Goal: Transaction & Acquisition: Purchase product/service

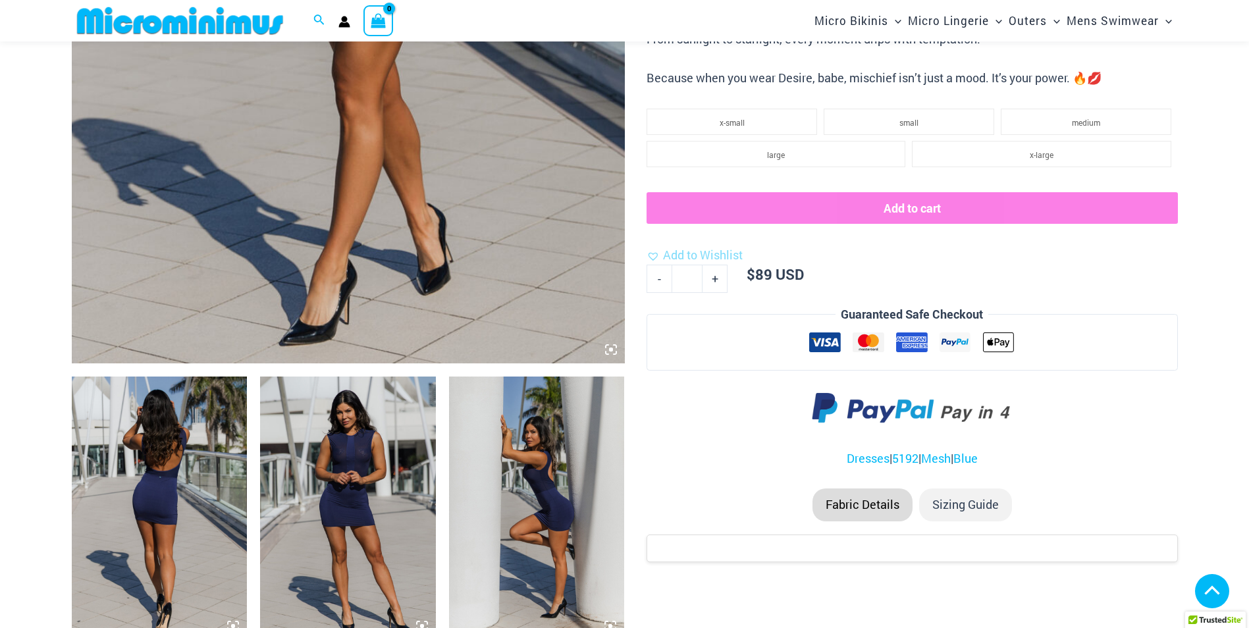
scroll to position [581, 0]
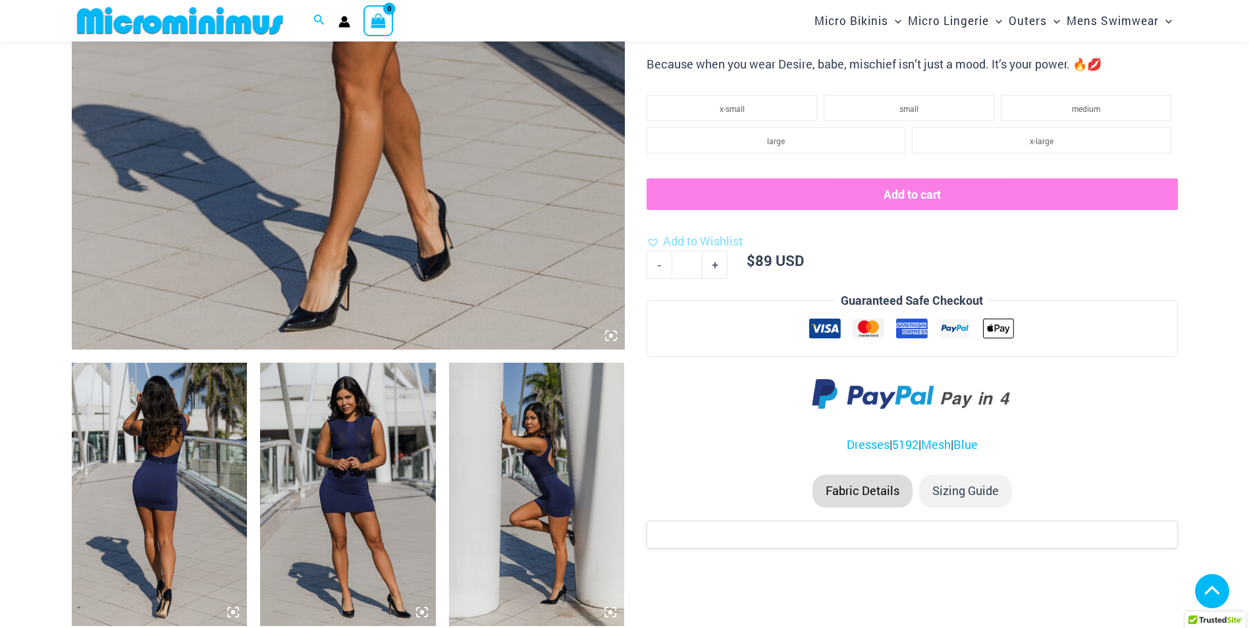
click at [340, 520] on img at bounding box center [348, 494] width 176 height 263
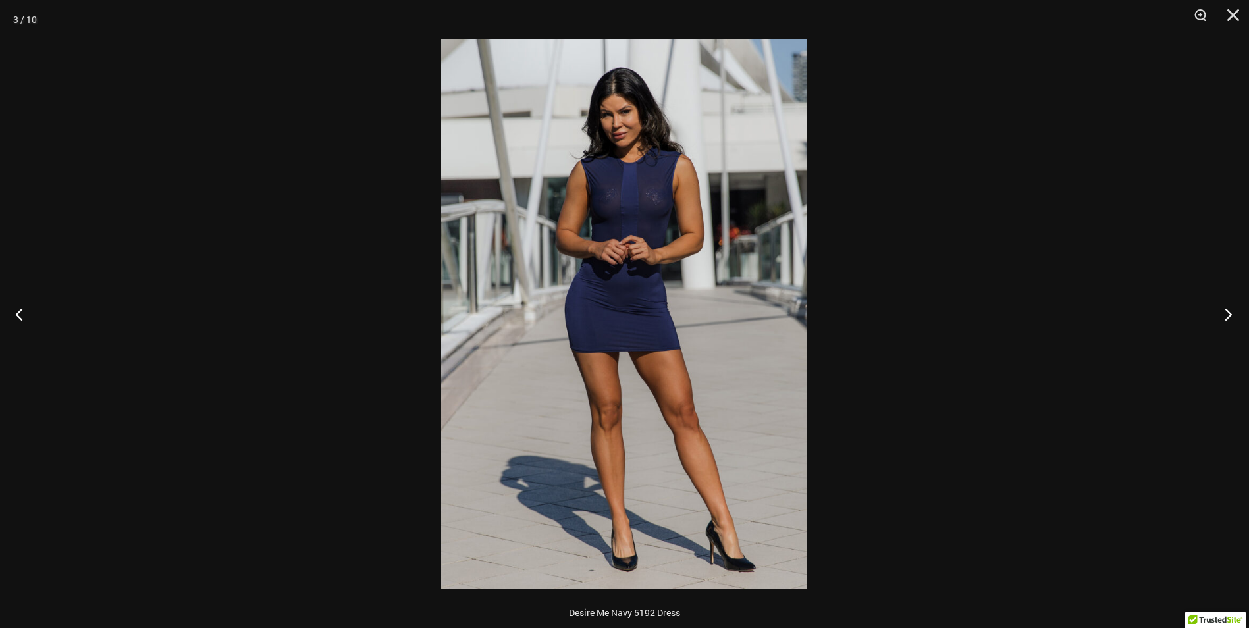
click at [1224, 311] on button "Next" at bounding box center [1224, 314] width 49 height 66
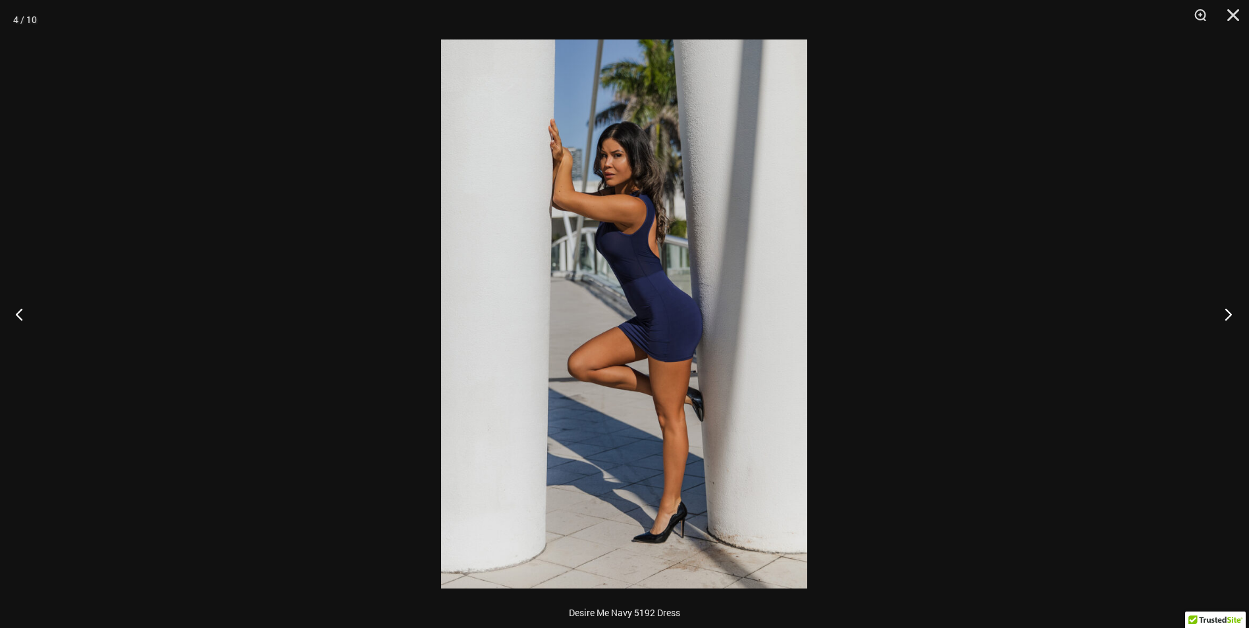
click at [1224, 311] on button "Next" at bounding box center [1224, 314] width 49 height 66
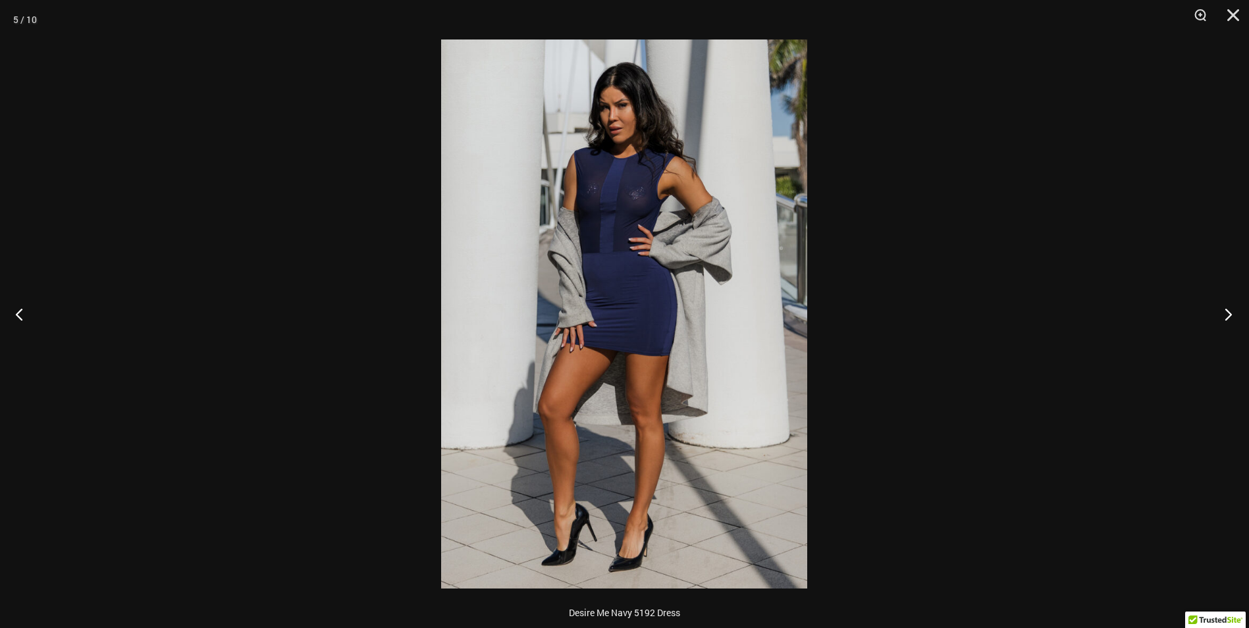
click at [1224, 311] on button "Next" at bounding box center [1224, 314] width 49 height 66
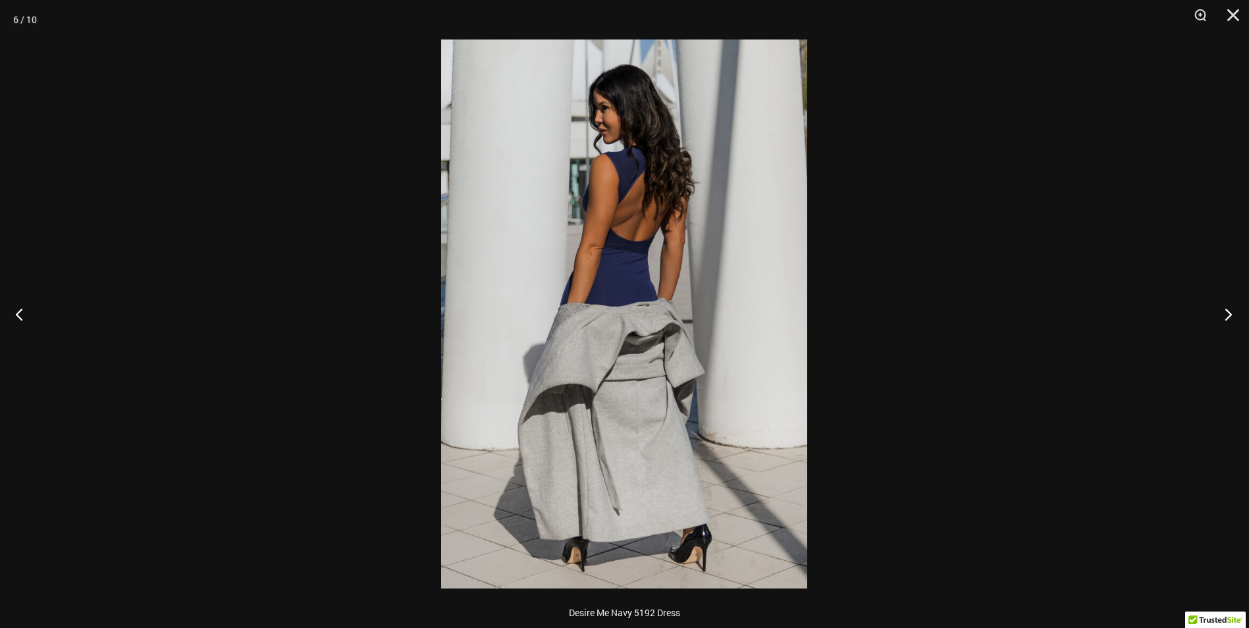
click at [1224, 311] on button "Next" at bounding box center [1224, 314] width 49 height 66
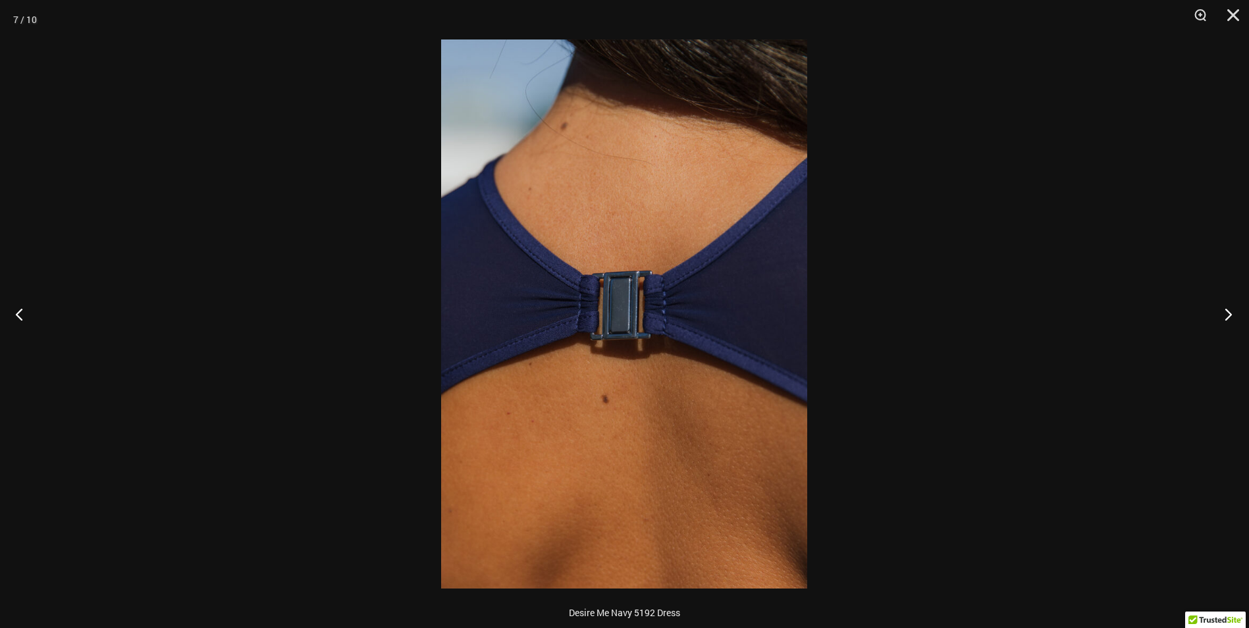
click at [1224, 311] on button "Next" at bounding box center [1224, 314] width 49 height 66
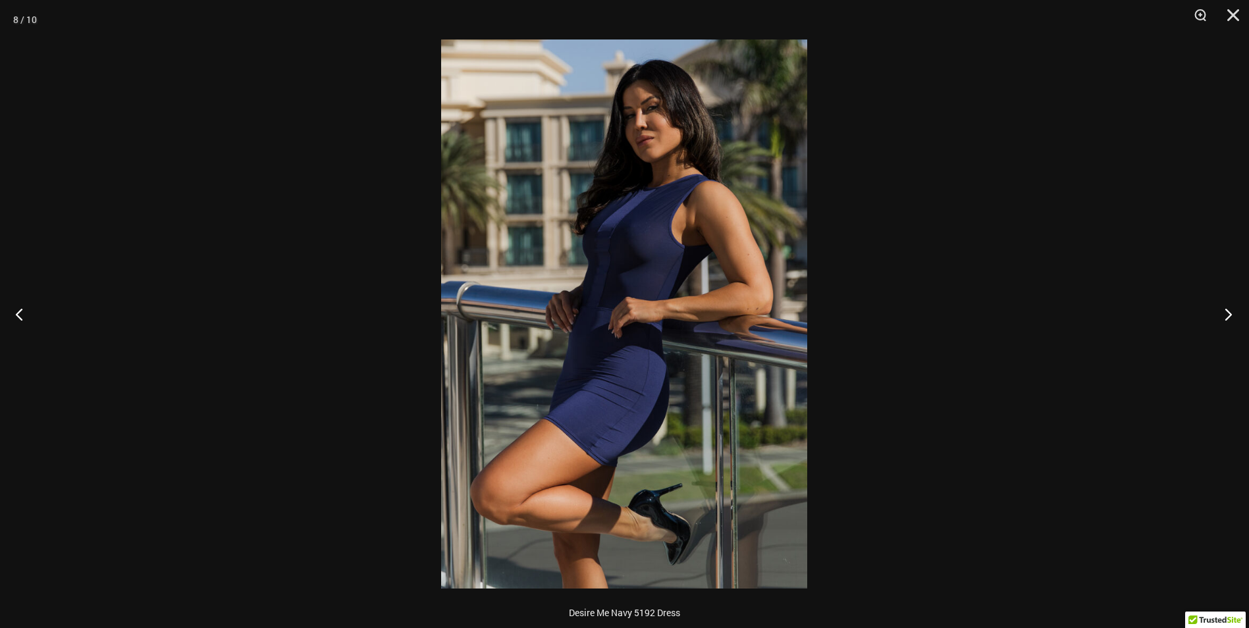
click at [1224, 311] on button "Next" at bounding box center [1224, 314] width 49 height 66
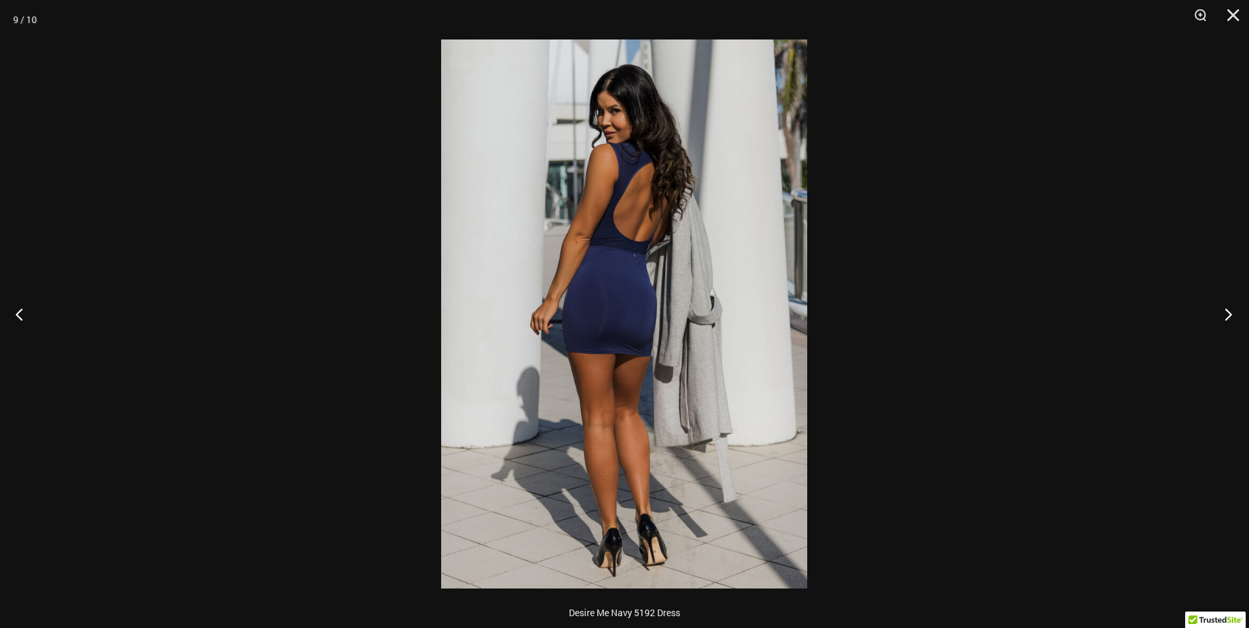
click at [1224, 311] on button "Next" at bounding box center [1224, 314] width 49 height 66
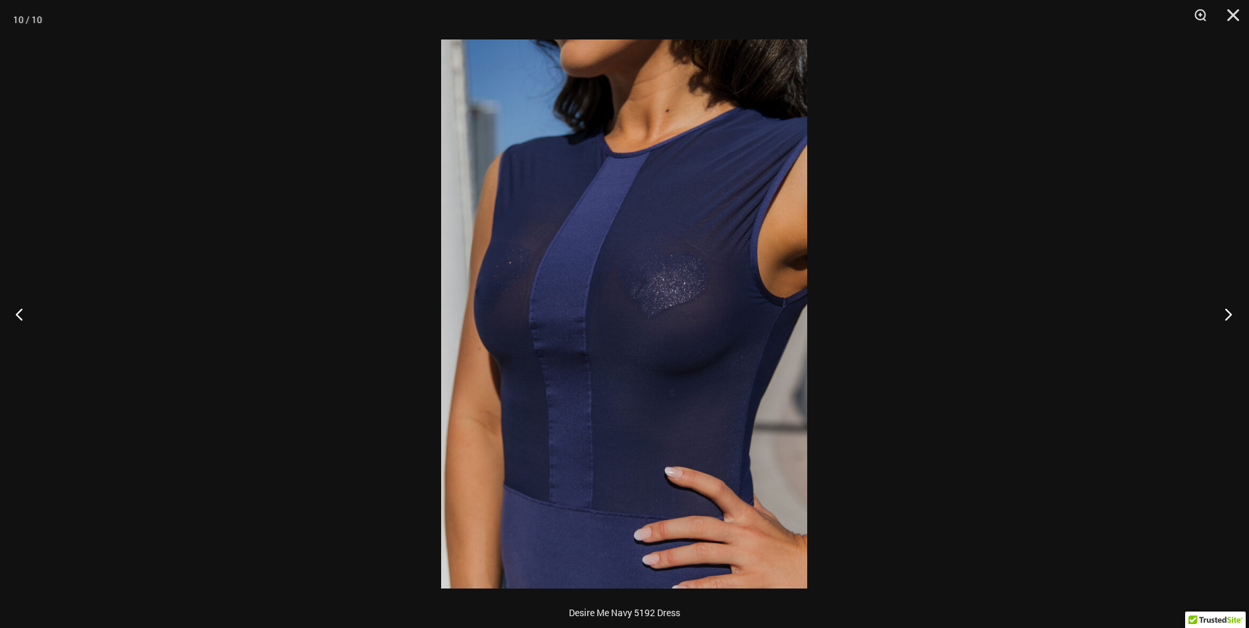
click at [1230, 313] on button "Next" at bounding box center [1224, 314] width 49 height 66
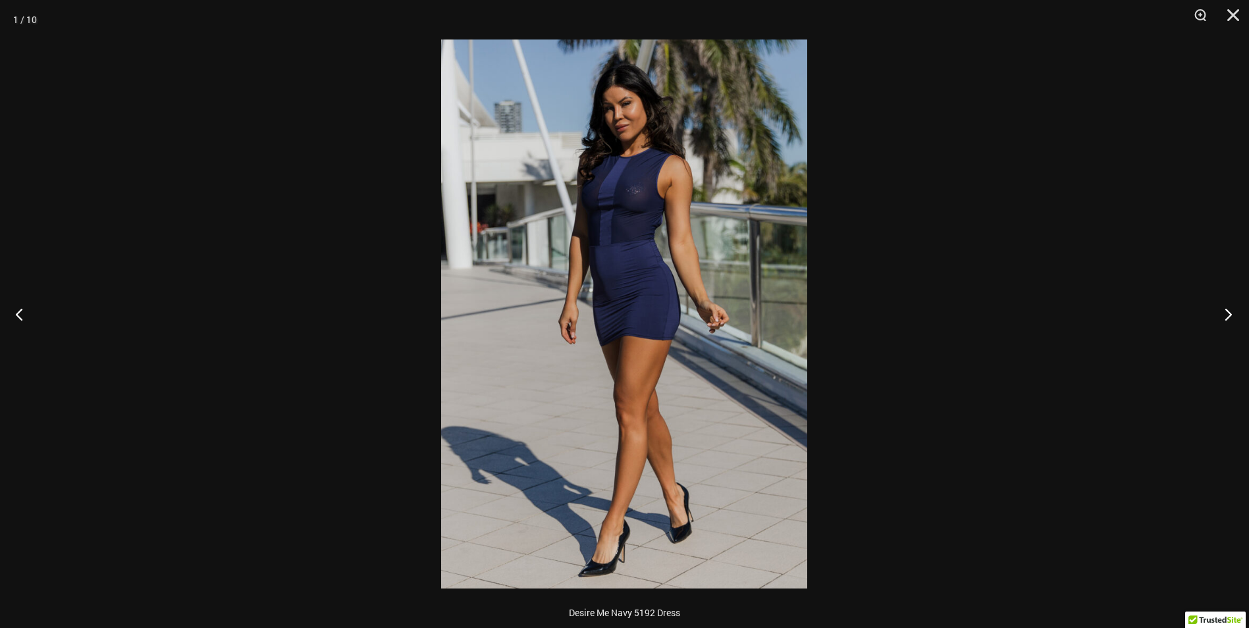
click at [1230, 313] on button "Next" at bounding box center [1224, 314] width 49 height 66
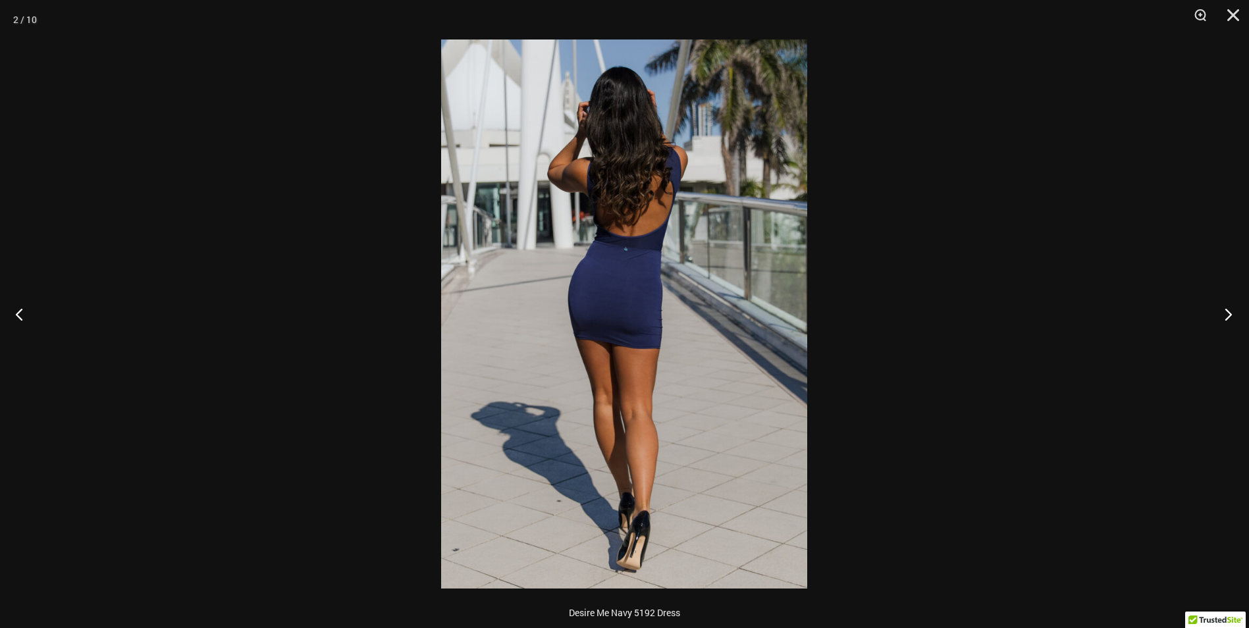
click at [1230, 313] on button "Next" at bounding box center [1224, 314] width 49 height 66
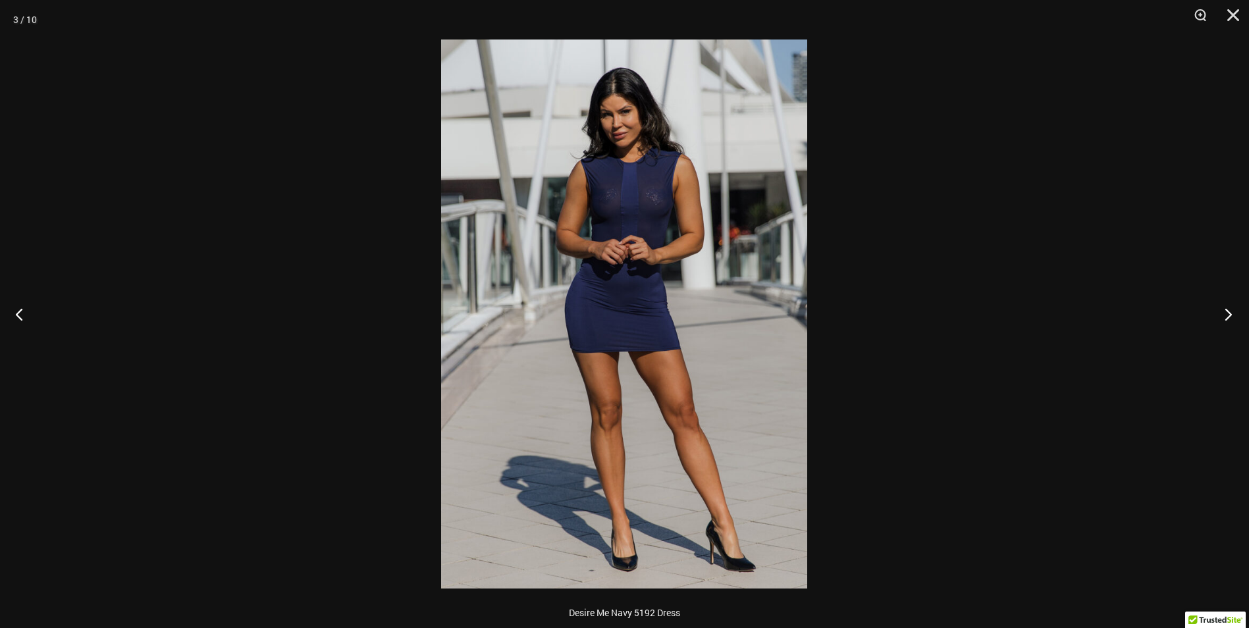
click at [1229, 313] on button "Next" at bounding box center [1224, 314] width 49 height 66
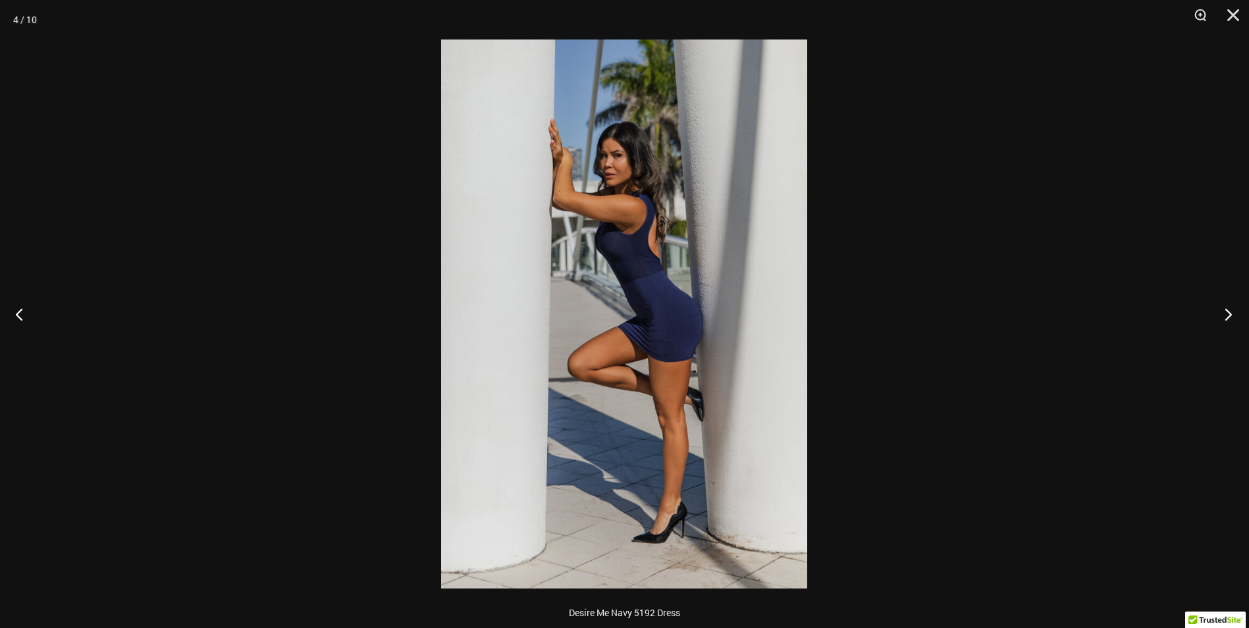
click at [1229, 313] on button "Next" at bounding box center [1224, 314] width 49 height 66
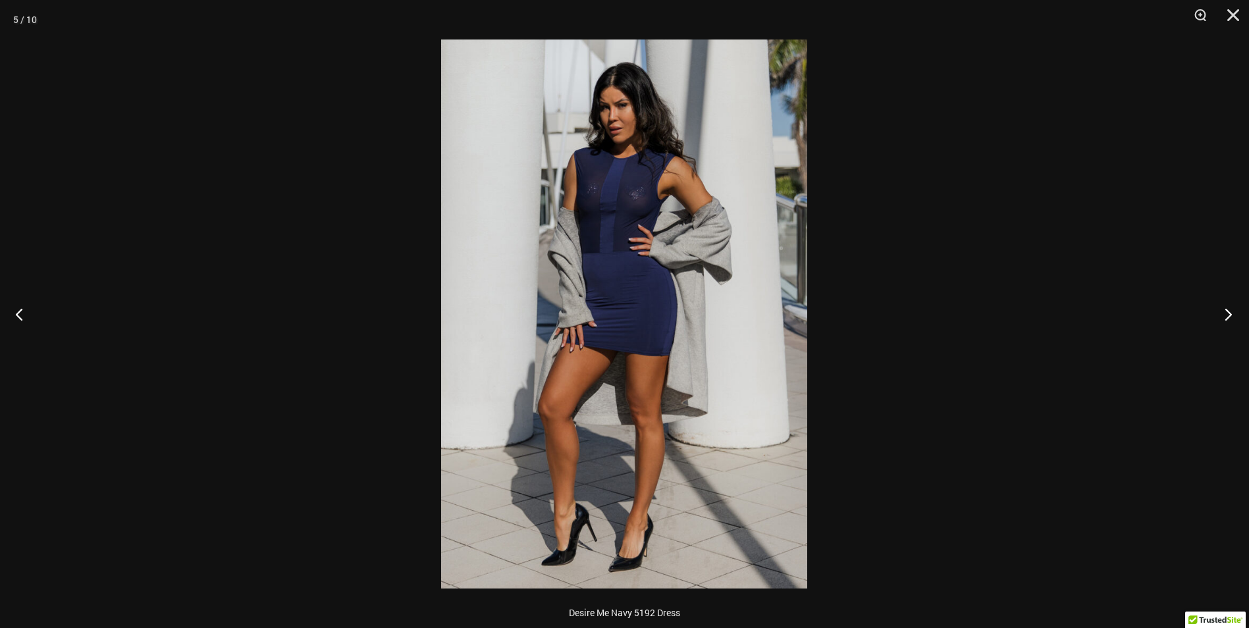
click at [1229, 313] on button "Next" at bounding box center [1224, 314] width 49 height 66
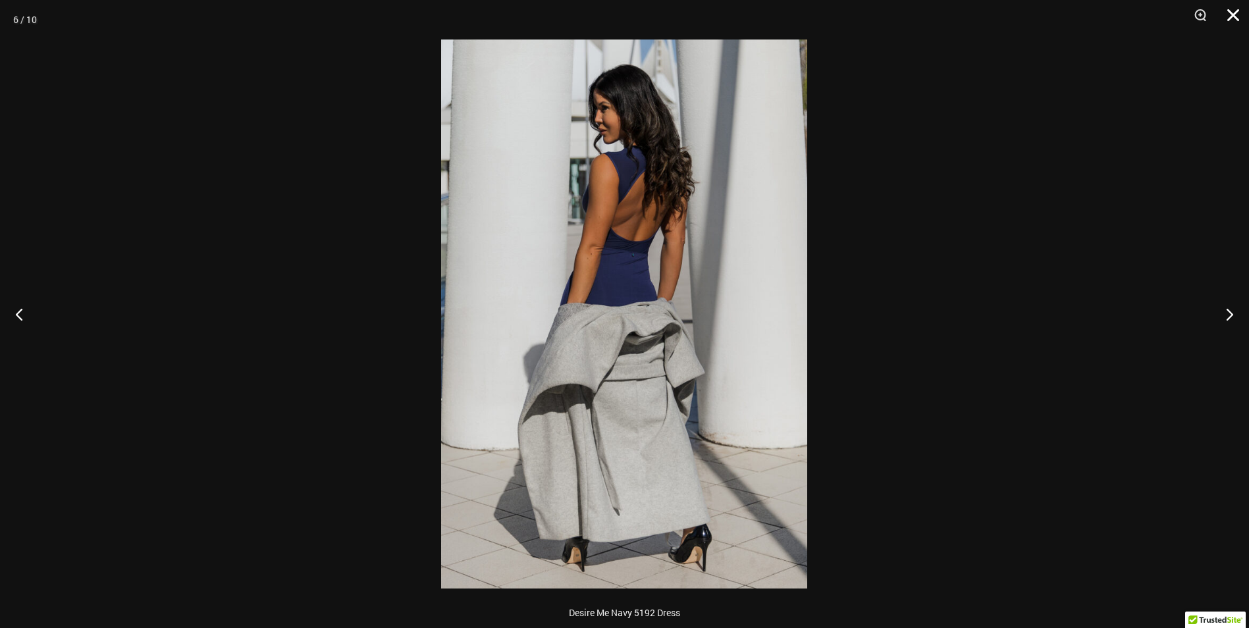
click at [1230, 12] on button "Close" at bounding box center [1228, 20] width 33 height 40
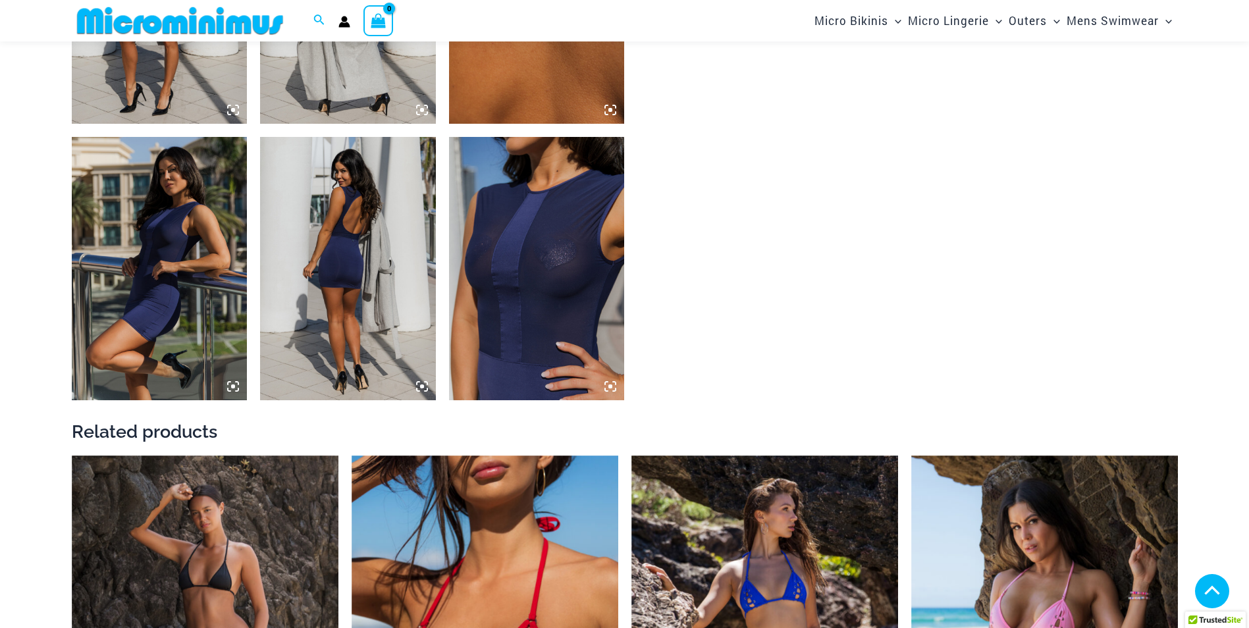
scroll to position [1305, 0]
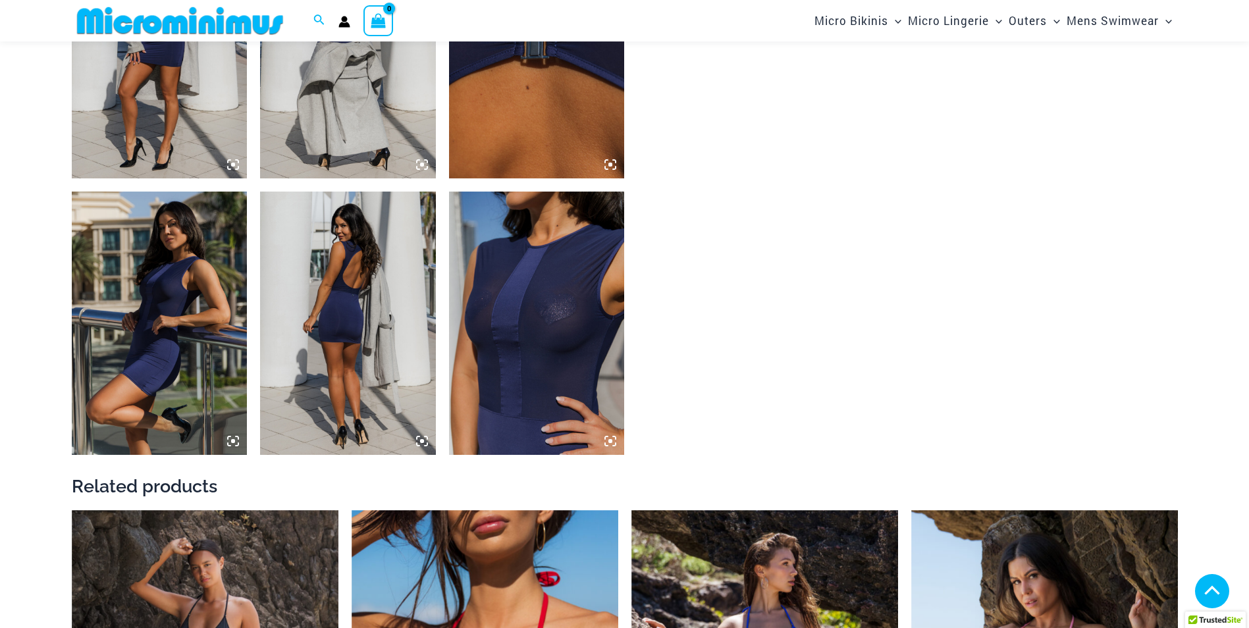
click at [522, 317] on img at bounding box center [537, 323] width 176 height 263
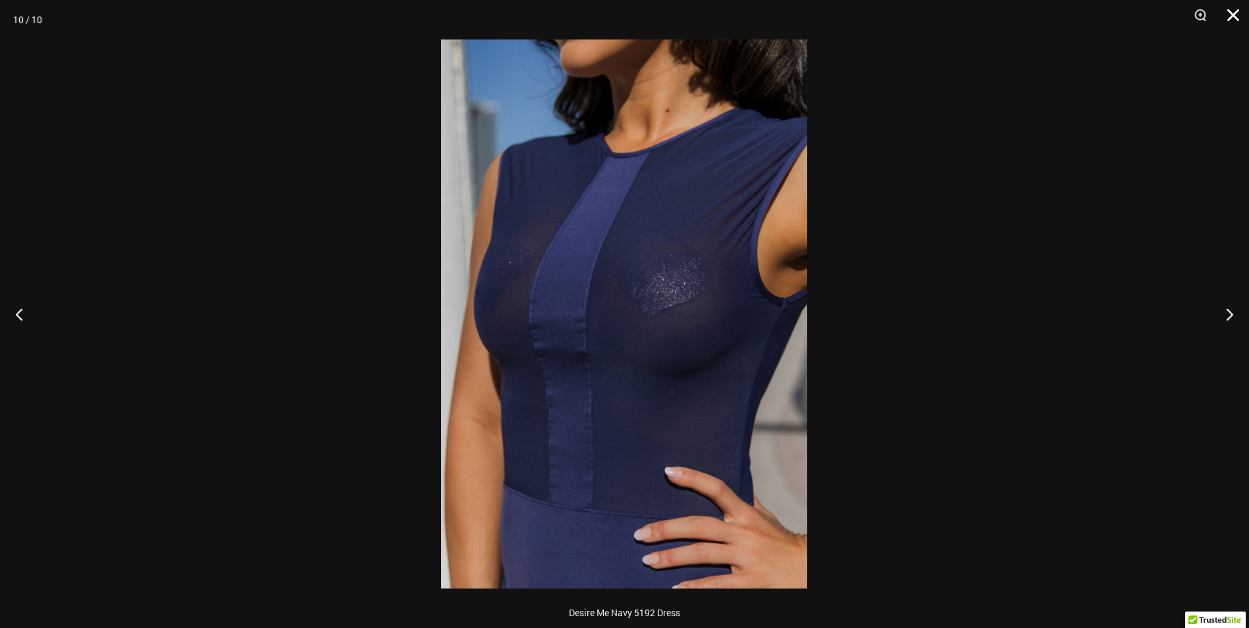
click at [1229, 13] on button "Close" at bounding box center [1228, 20] width 33 height 40
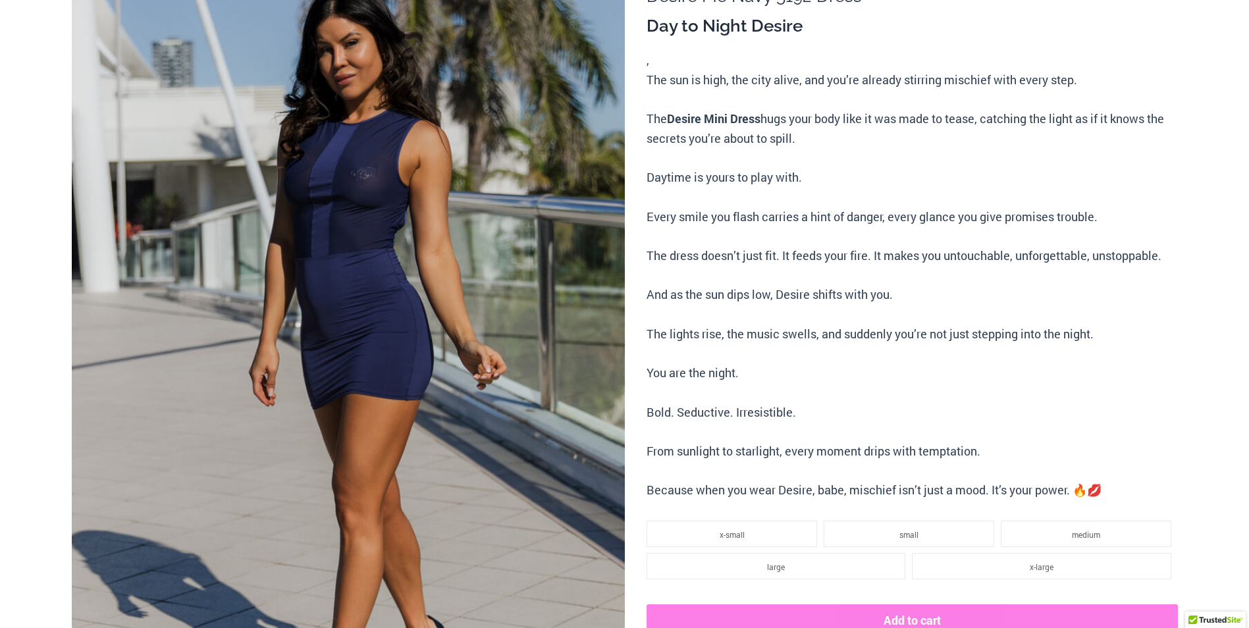
scroll to position [0, 0]
